Goal: Task Accomplishment & Management: Manage account settings

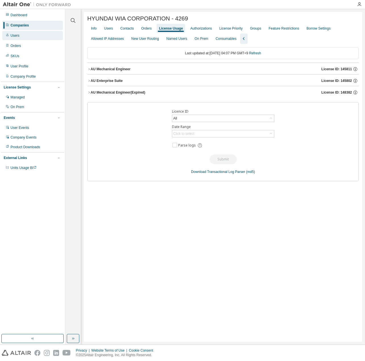
click at [32, 31] on div "Users" at bounding box center [32, 35] width 61 height 9
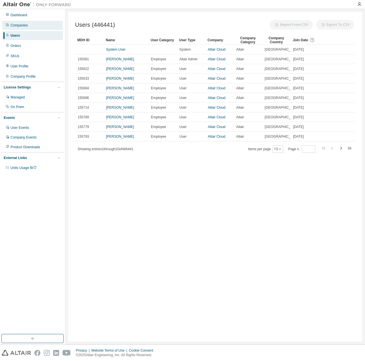
click at [32, 26] on div "Companies" at bounding box center [32, 25] width 61 height 9
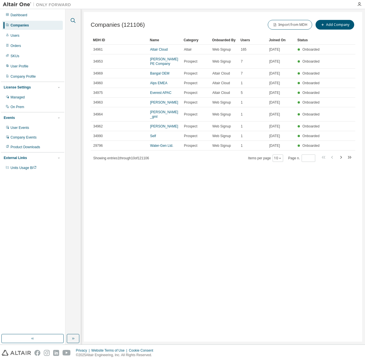
click at [70, 19] on icon "button" at bounding box center [73, 20] width 7 height 7
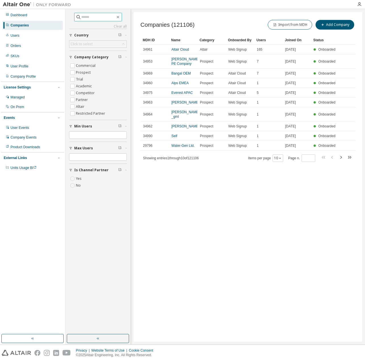
click at [108, 19] on input "text" at bounding box center [98, 17] width 34 height 6
paste input "**********"
type input "**********"
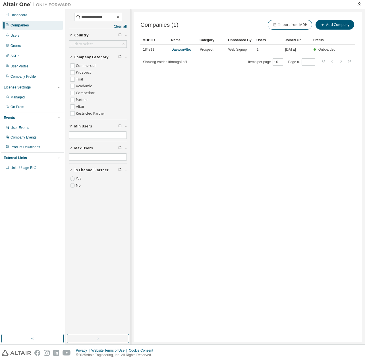
click at [295, 146] on div "Companies (1) Import from MDH Add Company Clear Load Save Save As Field Operato…" at bounding box center [248, 176] width 229 height 329
click at [177, 47] on link "DaewonAltec" at bounding box center [181, 49] width 20 height 4
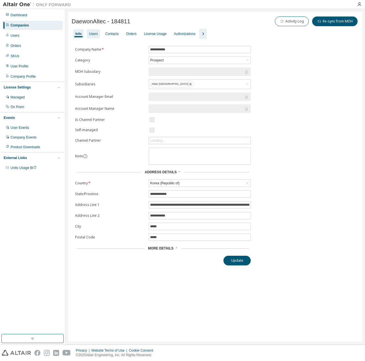
click at [94, 33] on div "Users" at bounding box center [93, 34] width 9 height 5
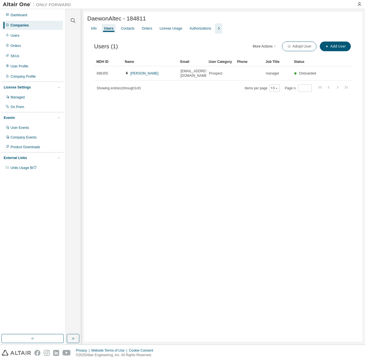
click at [192, 121] on div "DaewonAltec - 184811 Clear Load Save Save As Field Operator Value Select filter…" at bounding box center [223, 176] width 278 height 329
click at [171, 32] on div "License Usage" at bounding box center [170, 28] width 27 height 9
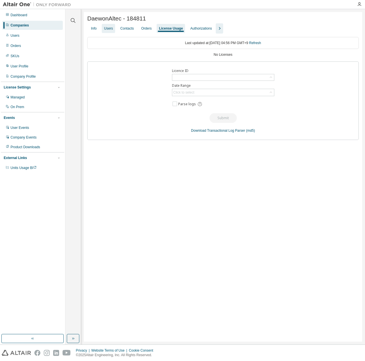
click at [103, 29] on div "Users" at bounding box center [108, 28] width 13 height 9
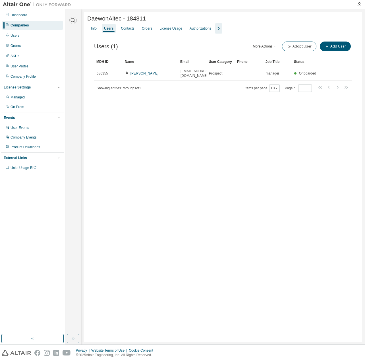
click at [74, 23] on icon "button" at bounding box center [73, 20] width 7 height 7
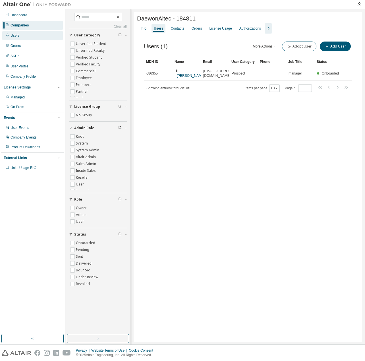
click at [36, 35] on div "Users" at bounding box center [32, 35] width 61 height 9
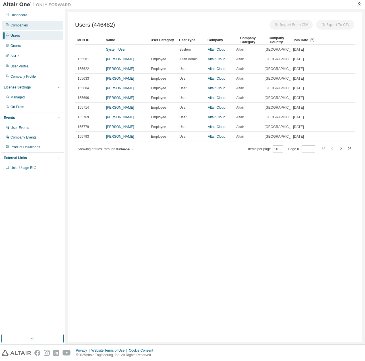
click at [36, 27] on div "Companies" at bounding box center [32, 25] width 61 height 9
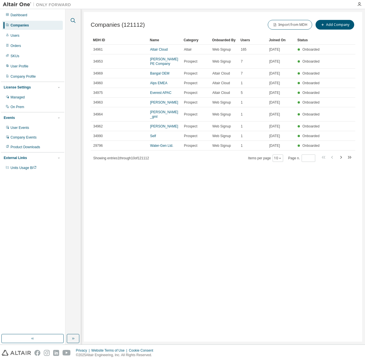
click at [73, 18] on icon "button" at bounding box center [73, 20] width 7 height 7
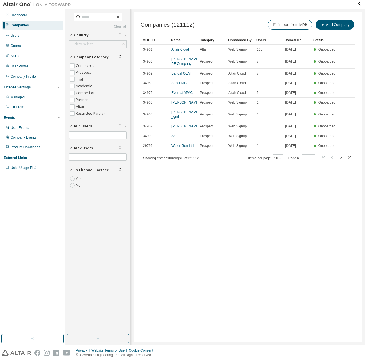
click at [81, 18] on input "text" at bounding box center [98, 17] width 34 height 6
paste input "**********"
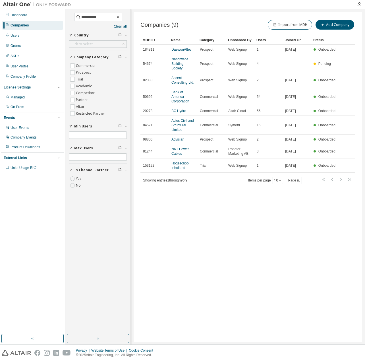
click at [277, 210] on div "Companies (9) Import from MDH Add Company Clear Load Save Save As Field Operato…" at bounding box center [248, 176] width 229 height 329
click at [81, 16] on input "**********" at bounding box center [98, 17] width 34 height 6
type input "**********"
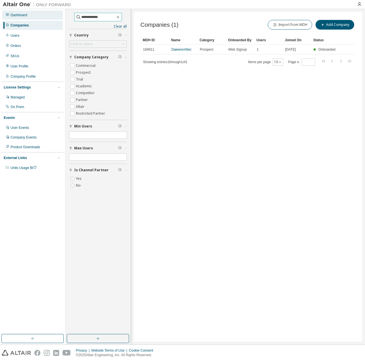
drag, startPoint x: 104, startPoint y: 18, endPoint x: 56, endPoint y: 17, distance: 47.5
click at [56, 17] on div "**********" at bounding box center [182, 176] width 365 height 335
click at [33, 40] on div "Dashboard Companies Users Orders SKUs User Profile Company Profile License Sett…" at bounding box center [32, 91] width 63 height 163
click at [33, 38] on div "Users" at bounding box center [32, 35] width 61 height 9
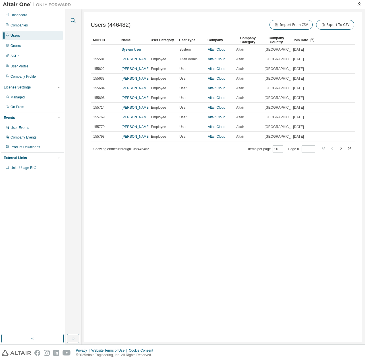
click at [74, 22] on icon "button" at bounding box center [73, 20] width 7 height 7
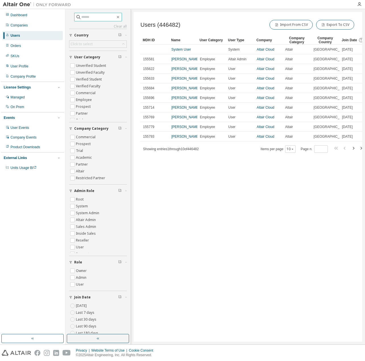
click at [85, 18] on input "text" at bounding box center [98, 17] width 34 height 6
paste input "**********"
type input "**********"
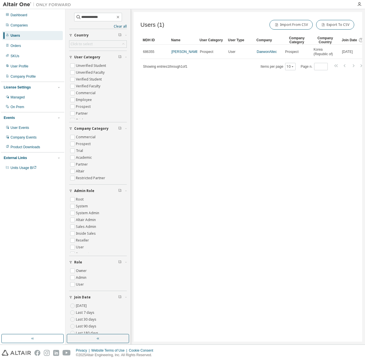
click at [289, 113] on div "Users (1) Import From CSV Export To CSV Clear Load Save Save As Field Operator …" at bounding box center [248, 176] width 229 height 329
click at [120, 16] on icon "button" at bounding box center [118, 17] width 5 height 5
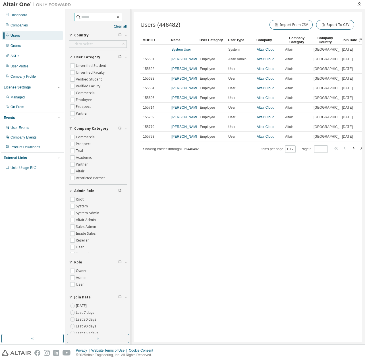
click at [86, 18] on input "text" at bounding box center [98, 17] width 34 height 6
paste input "**********"
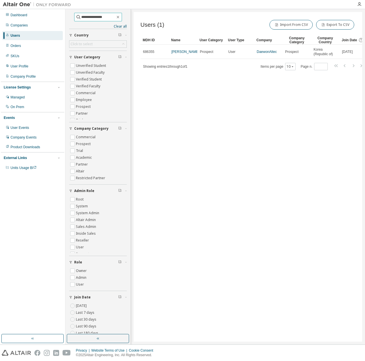
click at [109, 17] on input "**********" at bounding box center [98, 17] width 34 height 6
type input "***"
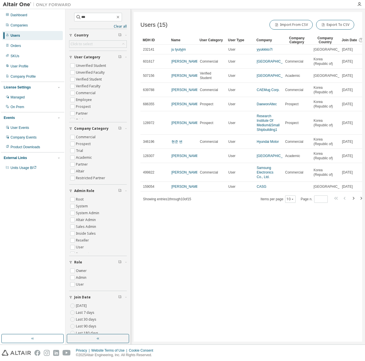
drag, startPoint x: 229, startPoint y: 255, endPoint x: 240, endPoint y: 250, distance: 12.0
click at [231, 254] on div "Users (15) Import From CSV Export To CSV Clear Load Save Save As Field Operator…" at bounding box center [248, 176] width 229 height 329
click at [240, 250] on div "Users (15) Import From CSV Export To CSV Clear Load Save Save As Field Operator…" at bounding box center [248, 176] width 229 height 329
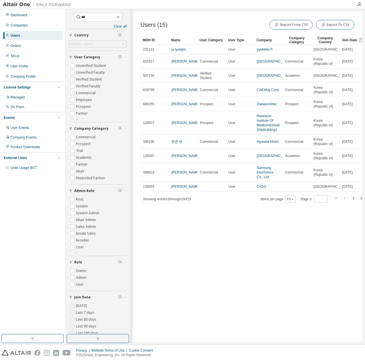
click at [305, 216] on div "Users (15) Import From CSV Export To CSV Clear Load Save Save As Field Operator…" at bounding box center [248, 176] width 229 height 329
click at [304, 216] on div "Users (15) Import From CSV Export To CSV Clear Load Save Save As Field Operator…" at bounding box center [248, 176] width 229 height 329
drag, startPoint x: 318, startPoint y: 242, endPoint x: 319, endPoint y: 236, distance: 5.2
click at [318, 240] on div "Users (15) Import From CSV Export To CSV Clear Load Save Save As Field Operator…" at bounding box center [248, 176] width 229 height 329
click at [354, 200] on icon "button" at bounding box center [354, 198] width 2 height 3
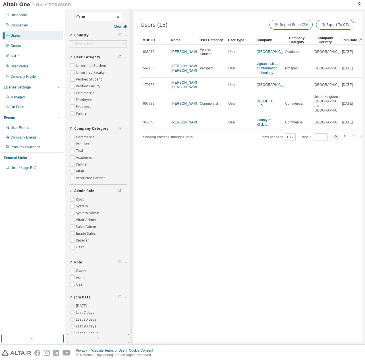
click at [350, 203] on div "Users (15) Import From CSV Export To CSV Clear Load Save Save As Field Operator…" at bounding box center [248, 176] width 229 height 329
click at [119, 16] on icon "button" at bounding box center [118, 17] width 3 height 3
type input "*"
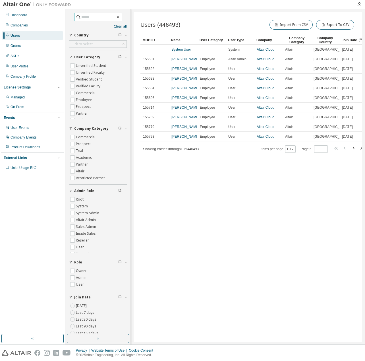
click at [93, 16] on input "text" at bounding box center [98, 17] width 34 height 6
paste input "****"
type input "****"
click at [18, 27] on div "Companies" at bounding box center [19, 25] width 17 height 5
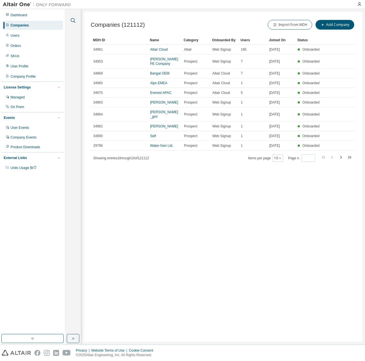
drag, startPoint x: 64, startPoint y: 20, endPoint x: 70, endPoint y: 21, distance: 6.3
click at [64, 20] on div "Dashboard Companies Users Orders SKUs User Profile Company Profile License Sett…" at bounding box center [32, 91] width 63 height 163
click at [70, 21] on icon "button" at bounding box center [73, 20] width 7 height 7
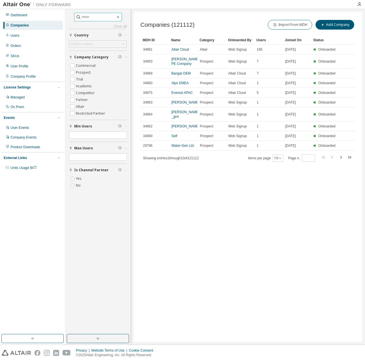
click at [88, 15] on input "text" at bounding box center [98, 17] width 34 height 6
paste input "****"
type input "****"
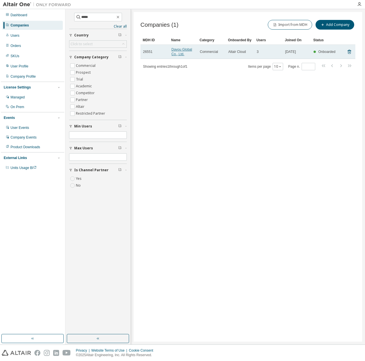
click at [182, 50] on link "Dayou Global Co., Ltd." at bounding box center [181, 51] width 21 height 9
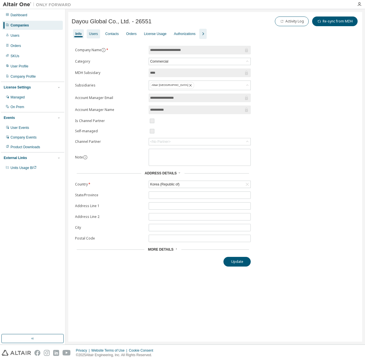
click at [98, 36] on div "Users" at bounding box center [93, 33] width 13 height 9
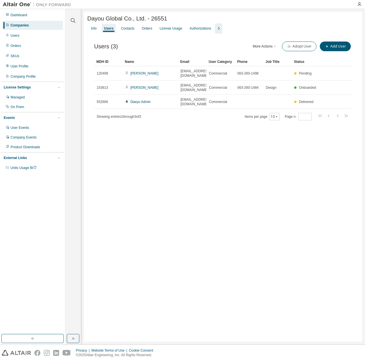
click at [272, 197] on div "Dayou Global Co., Ltd. - 26551 Clear Load Save Save As Field Operator Value Sel…" at bounding box center [223, 176] width 278 height 329
drag, startPoint x: 206, startPoint y: 61, endPoint x: 221, endPoint y: 61, distance: 14.2
drag, startPoint x: 206, startPoint y: 61, endPoint x: 215, endPoint y: 61, distance: 9.4
drag, startPoint x: 206, startPoint y: 65, endPoint x: 224, endPoint y: 135, distance: 72.7
drag, startPoint x: 227, startPoint y: 155, endPoint x: 230, endPoint y: 151, distance: 4.7
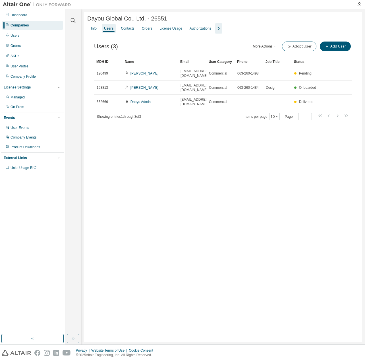
click at [229, 153] on div "Dayou Global Co., Ltd. - 26551 Clear Load Save Save As Field Operator Value Sel…" at bounding box center [223, 176] width 278 height 329
click at [229, 146] on div "Dayou Global Co., Ltd. - 26551 Clear Load Save Save As Field Operator Value Sel…" at bounding box center [223, 176] width 278 height 329
drag, startPoint x: 205, startPoint y: 63, endPoint x: 222, endPoint y: 117, distance: 56.4
click at [217, 141] on div "Dayou Global Co., Ltd. - 26551 Clear Load Save Save As Field Operator Value Sel…" at bounding box center [223, 176] width 278 height 329
drag, startPoint x: 179, startPoint y: 61, endPoint x: 164, endPoint y: 61, distance: 14.8
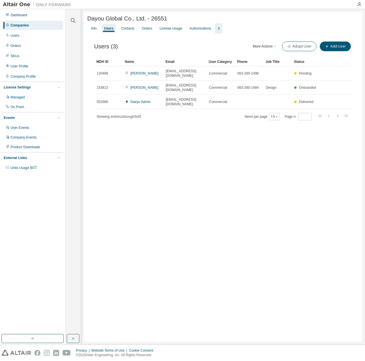
click at [194, 158] on div "Dayou Global Co., Ltd. - 26551 Clear Load Save Save As Field Operator Value Sel…" at bounding box center [223, 176] width 278 height 329
click at [194, 159] on div "Dayou Global Co., Ltd. - 26551 Clear Load Save Save As Field Operator Value Sel…" at bounding box center [223, 176] width 278 height 329
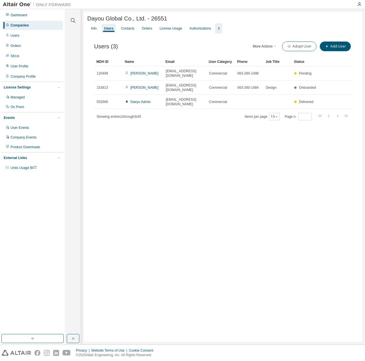
click at [194, 159] on div "Dayou Global Co., Ltd. - 26551 Clear Load Save Save As Field Operator Value Sel…" at bounding box center [223, 176] width 278 height 329
drag, startPoint x: 272, startPoint y: 144, endPoint x: 240, endPoint y: 127, distance: 36.4
click at [272, 144] on div "Dayou Global Co., Ltd. - 26551 Clear Load Save Save As Field Operator Value Sel…" at bounding box center [223, 176] width 278 height 329
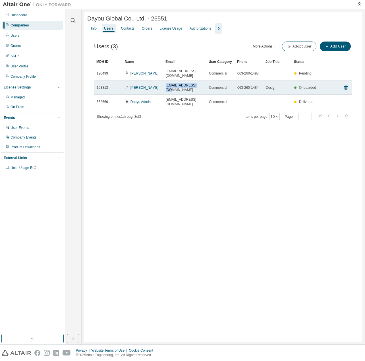
copy span "[EMAIL_ADDRESS][DOMAIN_NAME]"
drag, startPoint x: 164, startPoint y: 81, endPoint x: 201, endPoint y: 86, distance: 37.9
click at [199, 83] on td "[EMAIL_ADDRESS][DOMAIN_NAME]" at bounding box center [184, 87] width 43 height 14
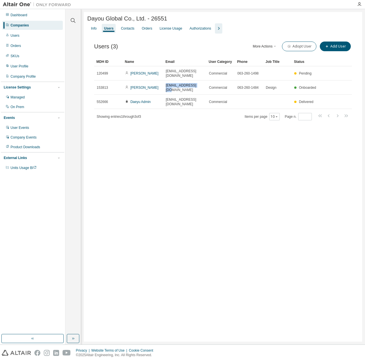
drag, startPoint x: 244, startPoint y: 240, endPoint x: 247, endPoint y: 241, distance: 3.1
click at [244, 240] on div "Dayou Global Co., Ltd. - 26551 Clear Load Save Save As Field Operator Value Sel…" at bounding box center [223, 176] width 278 height 329
click at [39, 36] on div "Users" at bounding box center [32, 35] width 61 height 9
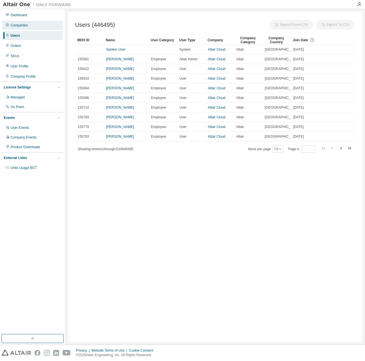
click at [40, 26] on div "Companies" at bounding box center [32, 25] width 61 height 9
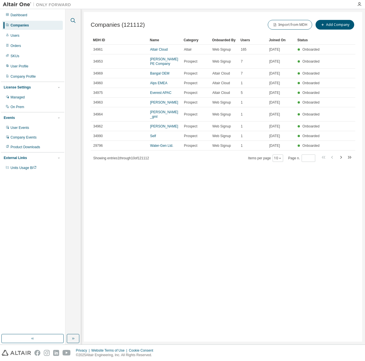
click at [73, 19] on icon "button" at bounding box center [73, 20] width 7 height 7
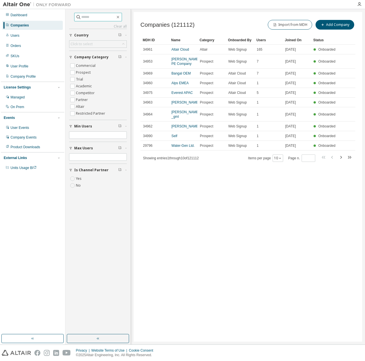
click at [103, 18] on input "text" at bounding box center [98, 17] width 34 height 6
type input "*"
type input "****"
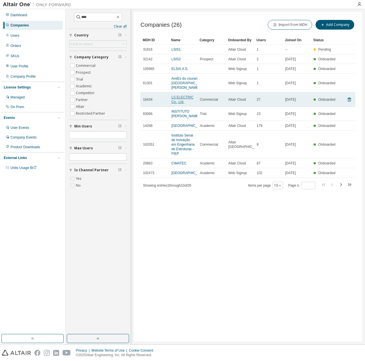
click at [175, 99] on link "LS ELECTRIC Co., Ltd." at bounding box center [182, 99] width 22 height 9
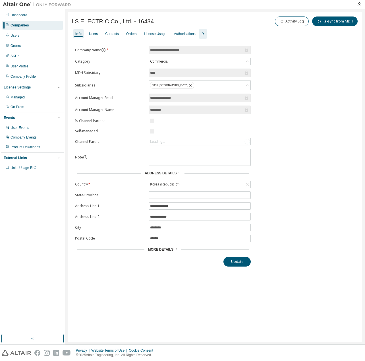
click at [201, 33] on icon "button" at bounding box center [203, 33] width 7 height 7
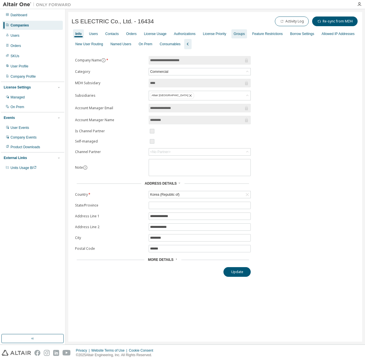
click at [237, 32] on div "Groups" at bounding box center [239, 34] width 11 height 5
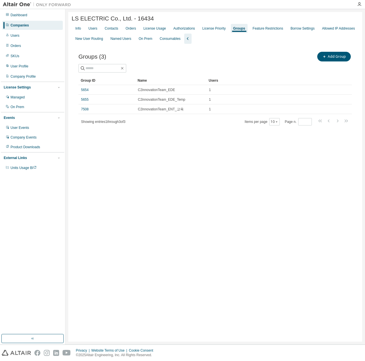
click at [242, 130] on div "Groups (3) Add Group Clear Load Save Save As Field Operator Value Select filter…" at bounding box center [215, 92] width 287 height 97
click at [89, 28] on div "Users" at bounding box center [92, 28] width 9 height 5
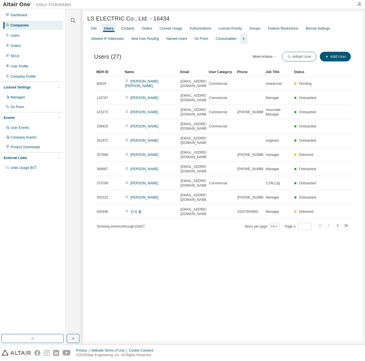
click at [336, 222] on icon "button" at bounding box center [337, 225] width 7 height 7
type input "*"
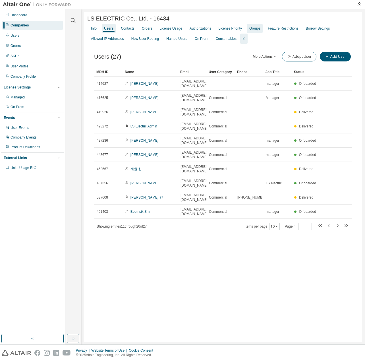
click at [249, 30] on div "Groups" at bounding box center [254, 28] width 11 height 5
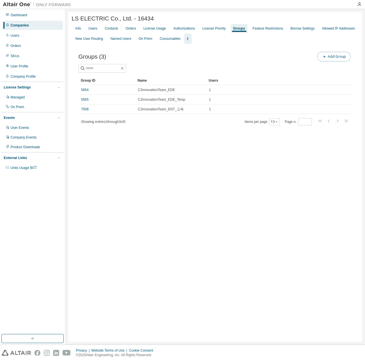
click at [326, 60] on button "Add Group" at bounding box center [334, 57] width 34 height 10
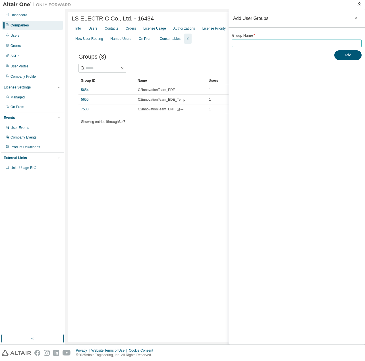
click at [265, 42] on input "text" at bounding box center [296, 43] width 127 height 5
type input "*"
type input "**********"
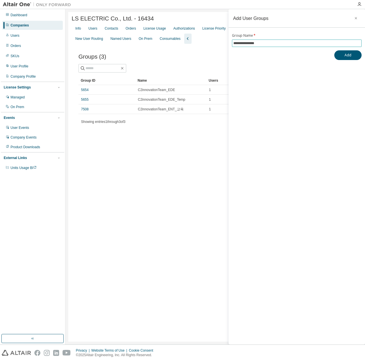
drag, startPoint x: 265, startPoint y: 44, endPoint x: 194, endPoint y: 40, distance: 70.9
click at [194, 40] on main "**********" at bounding box center [215, 176] width 300 height 335
click at [360, 99] on div "**********" at bounding box center [297, 176] width 136 height 335
click at [350, 53] on button "Add" at bounding box center [347, 55] width 27 height 10
click at [357, 17] on icon "button" at bounding box center [356, 18] width 2 height 2
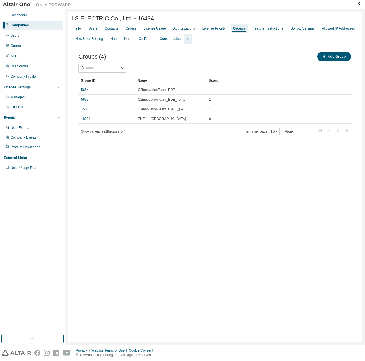
click at [188, 205] on div "LS ELECTRIC Co., Ltd. - 16434 Clear Load Save Save As Field Operator Value Sele…" at bounding box center [215, 176] width 294 height 329
click at [188, 202] on div "LS ELECTRIC Co., Ltd. - 16434 Clear Load Save Save As Field Operator Value Sele…" at bounding box center [215, 176] width 294 height 329
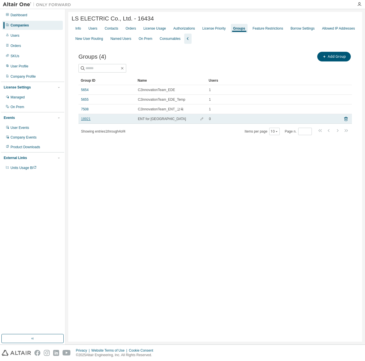
click at [84, 119] on link "18921" at bounding box center [85, 119] width 9 height 5
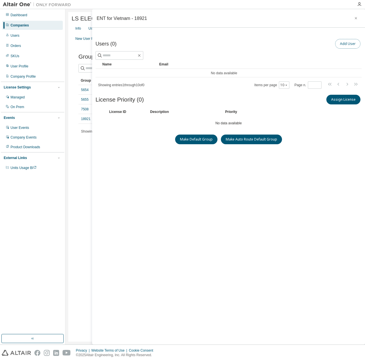
click at [344, 41] on button "Add User" at bounding box center [347, 44] width 25 height 10
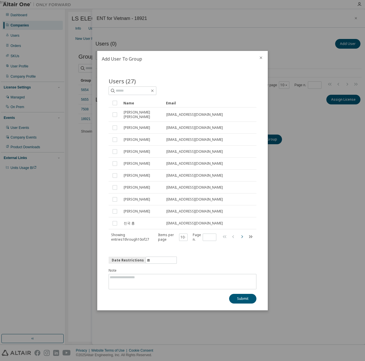
click at [241, 235] on icon "button" at bounding box center [241, 236] width 7 height 7
type input "*"
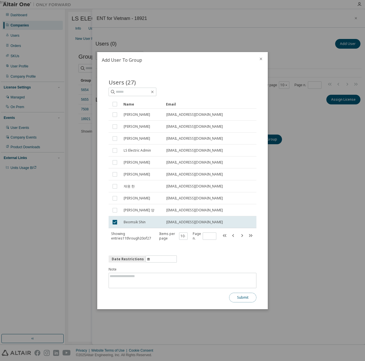
click at [240, 295] on button "Submit" at bounding box center [242, 297] width 27 height 10
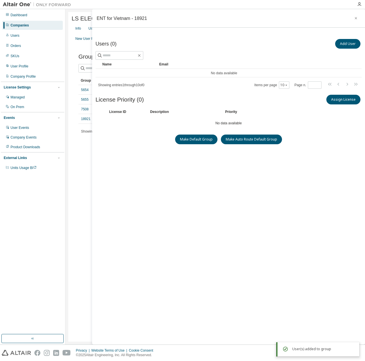
drag, startPoint x: 246, startPoint y: 278, endPoint x: 242, endPoint y: 276, distance: 3.9
click at [246, 278] on div "Users (0) Add User Clear Load Save Save As Field Operator Value Select filter S…" at bounding box center [228, 182] width 266 height 288
drag, startPoint x: 242, startPoint y: 276, endPoint x: 244, endPoint y: 271, distance: 4.8
click at [243, 273] on div "Users (0) Add User Clear Load Save Save As Field Operator Value Select filter S…" at bounding box center [228, 182] width 266 height 288
click at [342, 45] on button "Add User" at bounding box center [347, 44] width 25 height 10
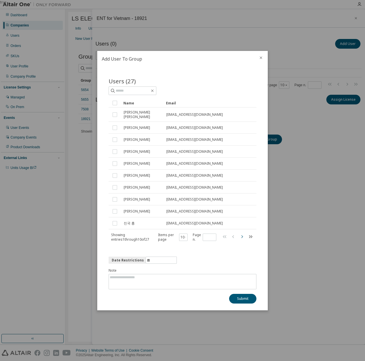
click at [241, 236] on icon "button" at bounding box center [241, 236] width 7 height 7
type input "*"
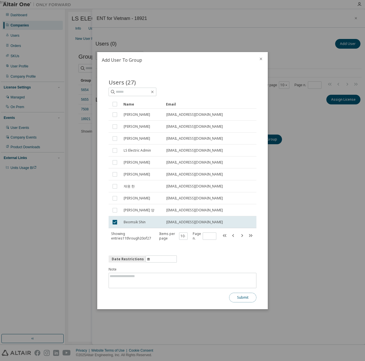
click at [236, 297] on button "Submit" at bounding box center [242, 297] width 27 height 10
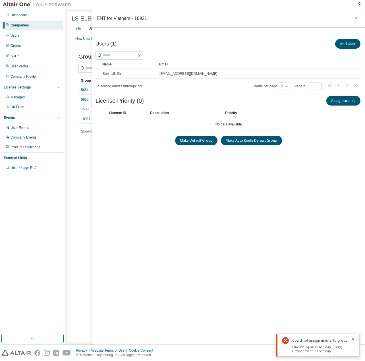
drag, startPoint x: 236, startPoint y: 297, endPoint x: 238, endPoint y: 294, distance: 3.2
click at [237, 296] on div "Users (1) Add User Clear Load Save Save As Field Operator Value Select filter S…" at bounding box center [228, 182] width 266 height 288
click at [357, 17] on icon "button" at bounding box center [356, 18] width 4 height 5
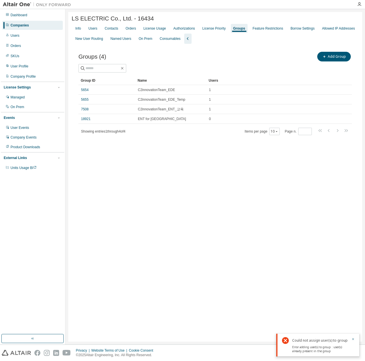
drag, startPoint x: 169, startPoint y: 157, endPoint x: 149, endPoint y: 146, distance: 22.8
click at [169, 157] on div "LS ELECTRIC Co., Ltd. - 16434 Clear Load Save Save As Field Operator Value Sele…" at bounding box center [215, 176] width 294 height 329
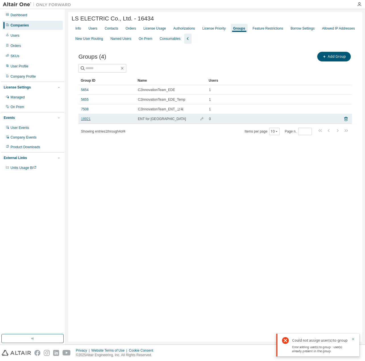
drag, startPoint x: 90, startPoint y: 121, endPoint x: 86, endPoint y: 121, distance: 3.4
click at [89, 121] on link "18921" at bounding box center [85, 119] width 9 height 5
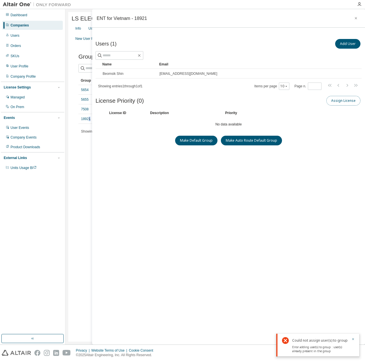
click at [339, 103] on button "Assign License" at bounding box center [343, 101] width 34 height 10
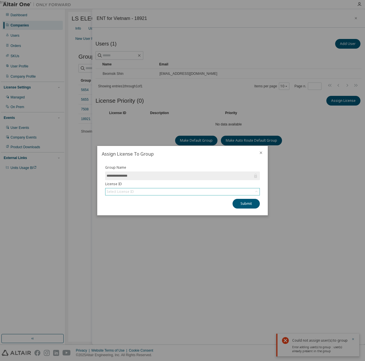
click at [153, 192] on div "Select License ID" at bounding box center [182, 191] width 154 height 7
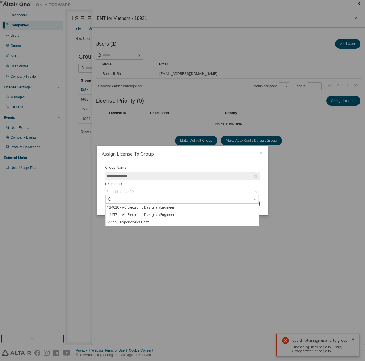
click at [263, 151] on div at bounding box center [261, 153] width 14 height 15
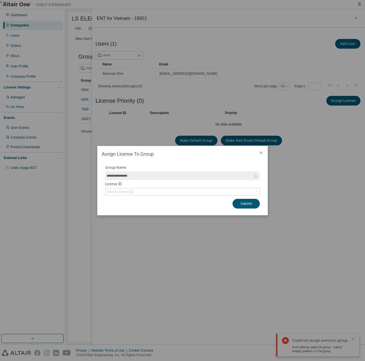
click at [260, 155] on button "close" at bounding box center [261, 152] width 5 height 5
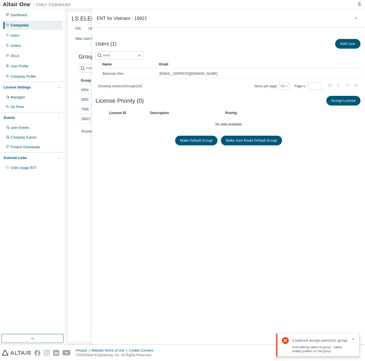
click at [354, 16] on icon "button" at bounding box center [356, 18] width 4 height 5
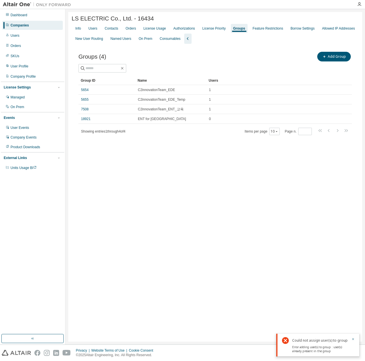
drag, startPoint x: 198, startPoint y: 220, endPoint x: 206, endPoint y: 220, distance: 8.0
click at [203, 220] on div "LS ELECTRIC Co., Ltd. - 16434 Clear Load Save Save As Field Operator Value Sele…" at bounding box center [215, 176] width 294 height 329
click at [159, 31] on div "License Usage" at bounding box center [154, 28] width 22 height 5
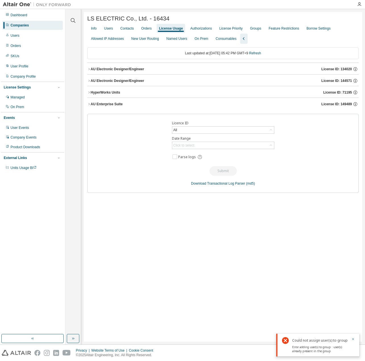
click at [118, 103] on div "AU Enterprise Suite" at bounding box center [107, 104] width 32 height 5
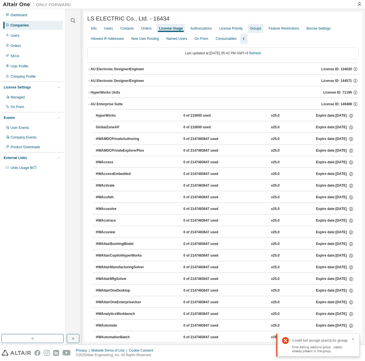
click at [256, 31] on div "Groups" at bounding box center [255, 28] width 11 height 5
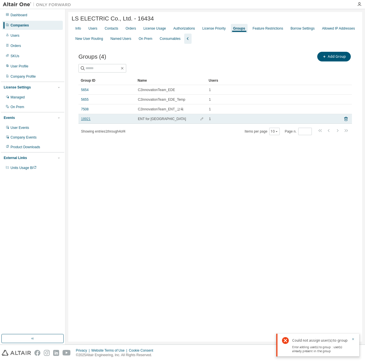
click at [84, 119] on link "18921" at bounding box center [85, 119] width 9 height 5
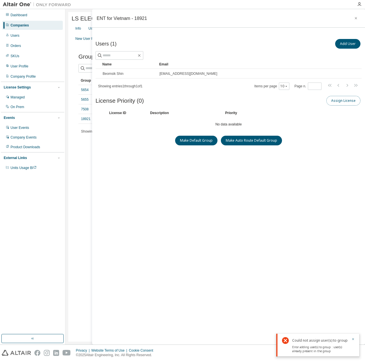
click at [340, 103] on button "Assign License" at bounding box center [343, 101] width 34 height 10
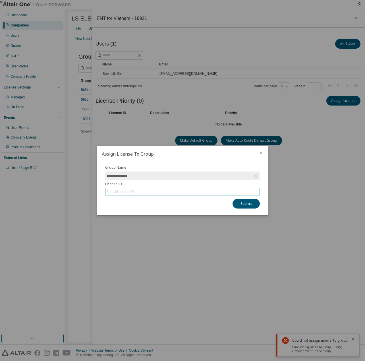
click at [168, 190] on div "Select License ID" at bounding box center [182, 191] width 154 height 7
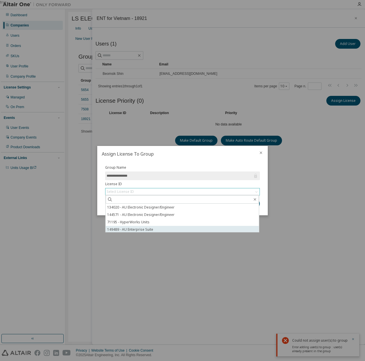
click at [144, 228] on li "149489 - AU Enterprise Suite" at bounding box center [182, 229] width 153 height 7
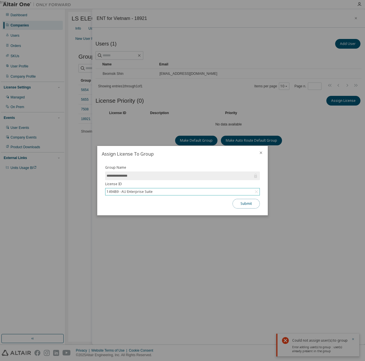
click at [236, 203] on button "Submit" at bounding box center [245, 204] width 27 height 10
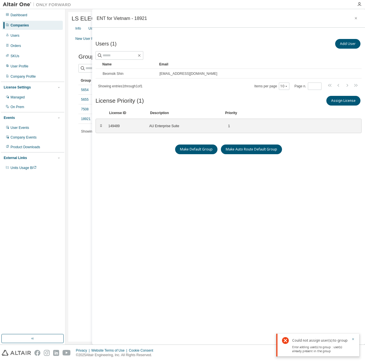
click at [306, 283] on div "Users (1) Add User Clear Load Save Save As Field Operator Value Select filter S…" at bounding box center [228, 182] width 266 height 288
click at [353, 18] on button "button" at bounding box center [355, 18] width 9 height 9
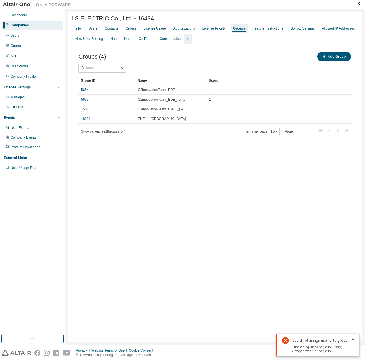
drag, startPoint x: 155, startPoint y: 172, endPoint x: 147, endPoint y: 157, distance: 16.3
click at [154, 170] on div "LS ELECTRIC Co., Ltd. - 16434 Clear Load Save Save As Field Operator Value Sele…" at bounding box center [215, 176] width 294 height 329
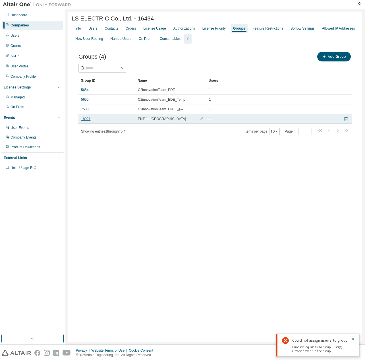
click at [85, 121] on link "18921" at bounding box center [85, 119] width 9 height 5
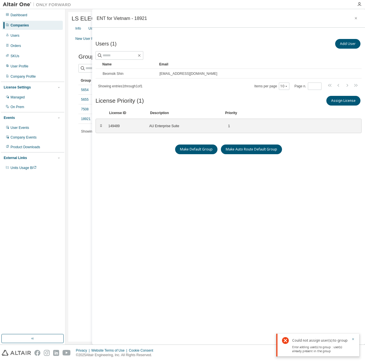
click at [226, 180] on div "Users (1) Add User Clear Load Save Save As Field Operator Value Select filter S…" at bounding box center [228, 182] width 266 height 288
click at [355, 16] on icon "button" at bounding box center [356, 18] width 4 height 5
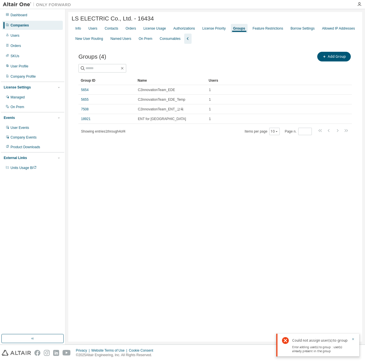
click at [43, 26] on div "Companies" at bounding box center [32, 25] width 61 height 9
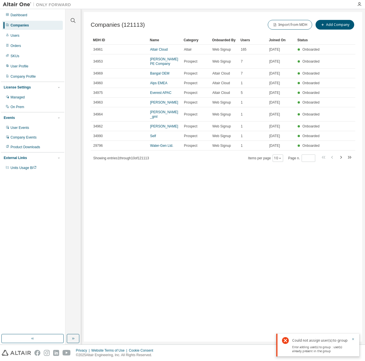
click at [300, 30] on div "Import from MDH Add Company" at bounding box center [289, 25] width 132 height 12
click at [300, 26] on button "Import from MDH" at bounding box center [290, 25] width 44 height 10
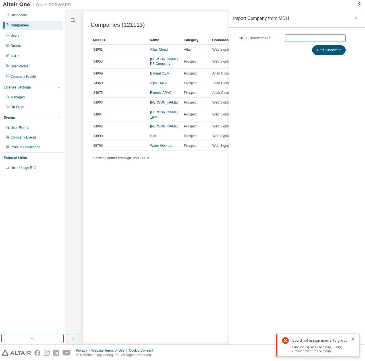
click at [298, 35] on span at bounding box center [315, 37] width 61 height 7
click at [299, 36] on input "text" at bounding box center [315, 38] width 58 height 5
type input "******"
click at [318, 48] on button "Find Customer" at bounding box center [329, 50] width 34 height 10
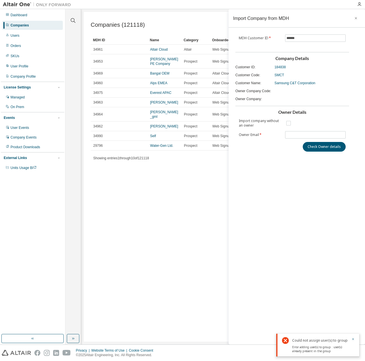
click at [301, 171] on div "Import Company from MDH MDH Customer ID * ****** Company Details Customer ID : …" at bounding box center [297, 176] width 136 height 335
click at [294, 134] on input "text" at bounding box center [315, 134] width 58 height 5
click at [291, 136] on input "text" at bounding box center [315, 134] width 58 height 5
paste input "**********"
type input "**********"
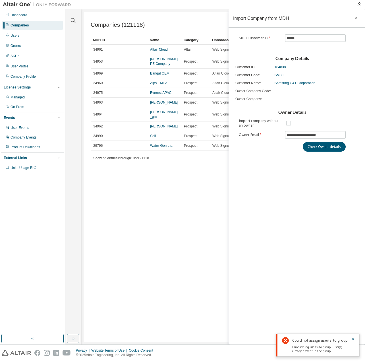
drag, startPoint x: 269, startPoint y: 157, endPoint x: 281, endPoint y: 155, distance: 12.3
click at [271, 157] on div "**********" at bounding box center [297, 176] width 136 height 335
click at [309, 145] on button "Check Owner details" at bounding box center [324, 147] width 43 height 10
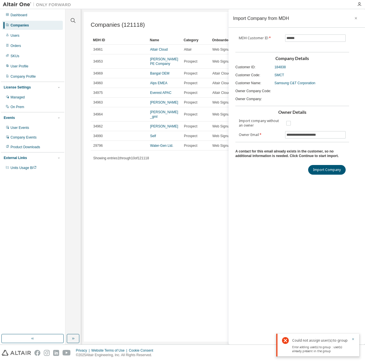
click at [266, 177] on div "**********" at bounding box center [297, 176] width 136 height 335
click at [283, 184] on div "**********" at bounding box center [297, 176] width 136 height 335
click at [323, 168] on button "Import Company" at bounding box center [327, 170] width 38 height 10
drag, startPoint x: 332, startPoint y: 135, endPoint x: 259, endPoint y: 135, distance: 72.5
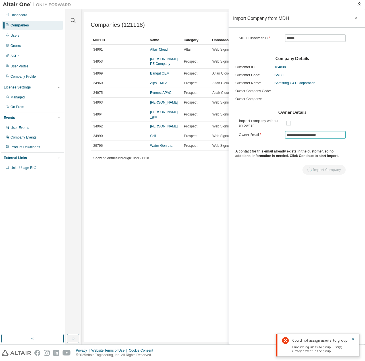
click at [259, 135] on form "**********" at bounding box center [292, 129] width 107 height 20
click at [200, 167] on div "Companies (121118) Import from MDH Add Company Clear Load Save Save As Field Op…" at bounding box center [223, 176] width 278 height 329
click at [38, 40] on div "Users" at bounding box center [32, 35] width 61 height 9
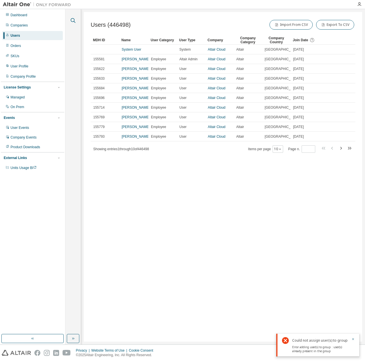
click at [75, 19] on icon "button" at bounding box center [73, 20] width 7 height 7
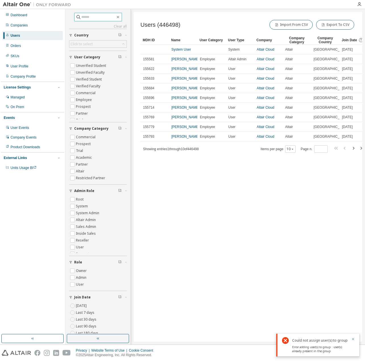
click at [103, 19] on input "text" at bounding box center [98, 17] width 34 height 6
paste input "**********"
type input "**********"
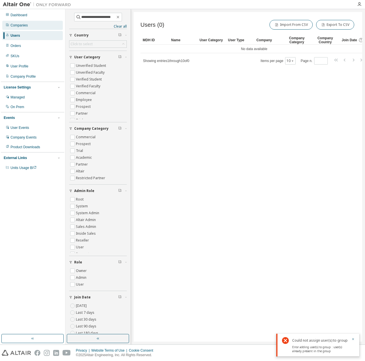
click at [24, 25] on div "Companies" at bounding box center [19, 25] width 17 height 5
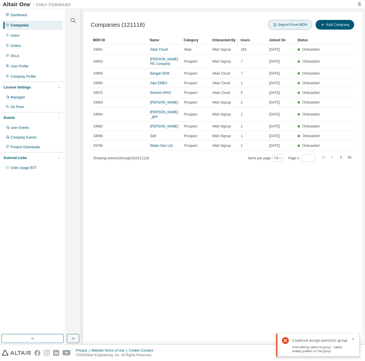
click at [295, 28] on button "Import from MDH" at bounding box center [290, 25] width 44 height 10
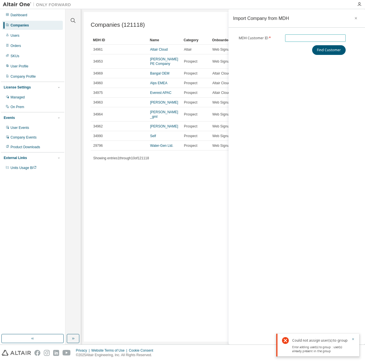
click at [291, 35] on span at bounding box center [315, 37] width 61 height 7
click at [295, 38] on input "text" at bounding box center [315, 38] width 58 height 5
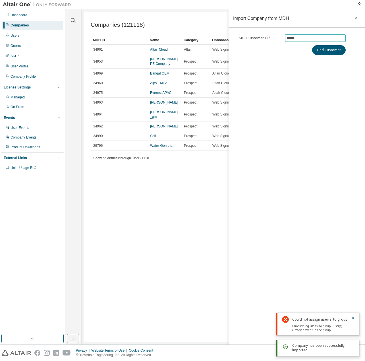
type input "******"
click at [312, 45] on button "Find Customer" at bounding box center [329, 50] width 34 height 10
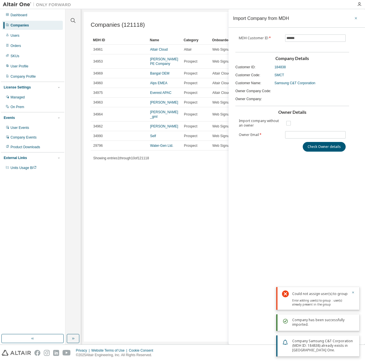
click at [357, 18] on icon "button" at bounding box center [356, 18] width 4 height 5
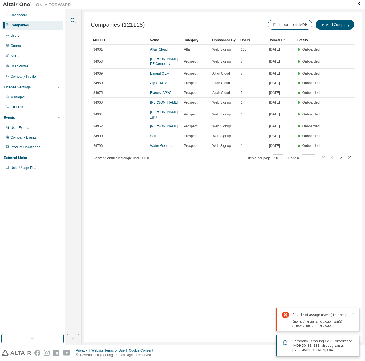
click at [70, 22] on icon "button" at bounding box center [73, 20] width 7 height 7
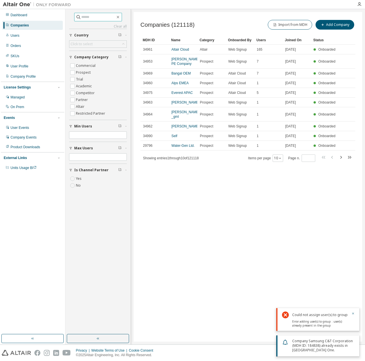
click at [109, 18] on input "text" at bounding box center [98, 17] width 34 height 6
type input "******"
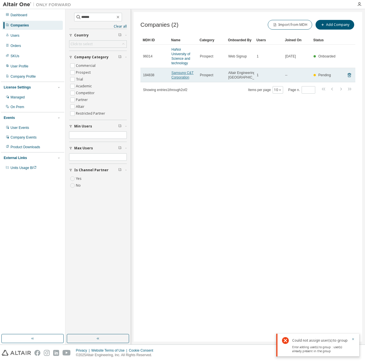
click at [186, 79] on link "Samsung C&T Corporation" at bounding box center [182, 75] width 22 height 9
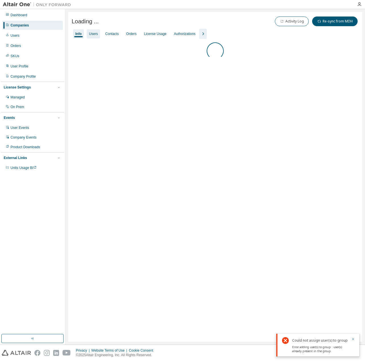
click at [96, 35] on div "Users" at bounding box center [93, 34] width 9 height 5
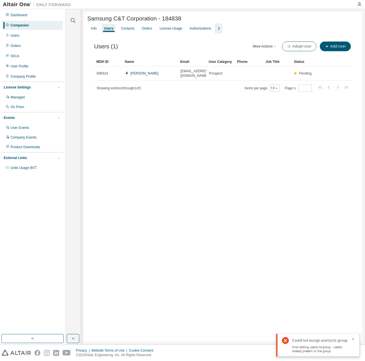
drag, startPoint x: 211, startPoint y: 101, endPoint x: 214, endPoint y: 99, distance: 3.3
click at [214, 100] on div "Users (1) More Actions Import From CSV Export To CSV Adopt User Add User Clear …" at bounding box center [222, 70] width 271 height 73
click at [215, 99] on div "Users (1) More Actions Import From CSV Export To CSV Adopt User Add User Clear …" at bounding box center [222, 70] width 271 height 73
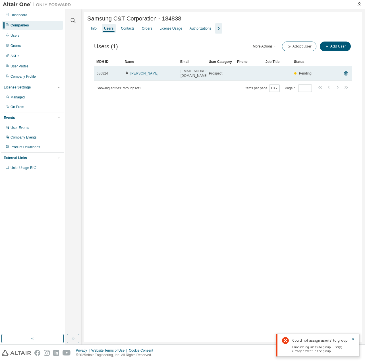
click at [137, 73] on link "[PERSON_NAME]" at bounding box center [144, 73] width 28 height 4
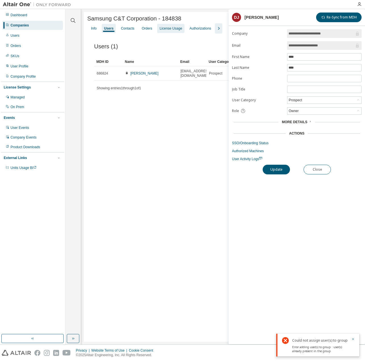
click at [164, 30] on div "License Usage" at bounding box center [170, 28] width 22 height 5
